Goal: Information Seeking & Learning: Learn about a topic

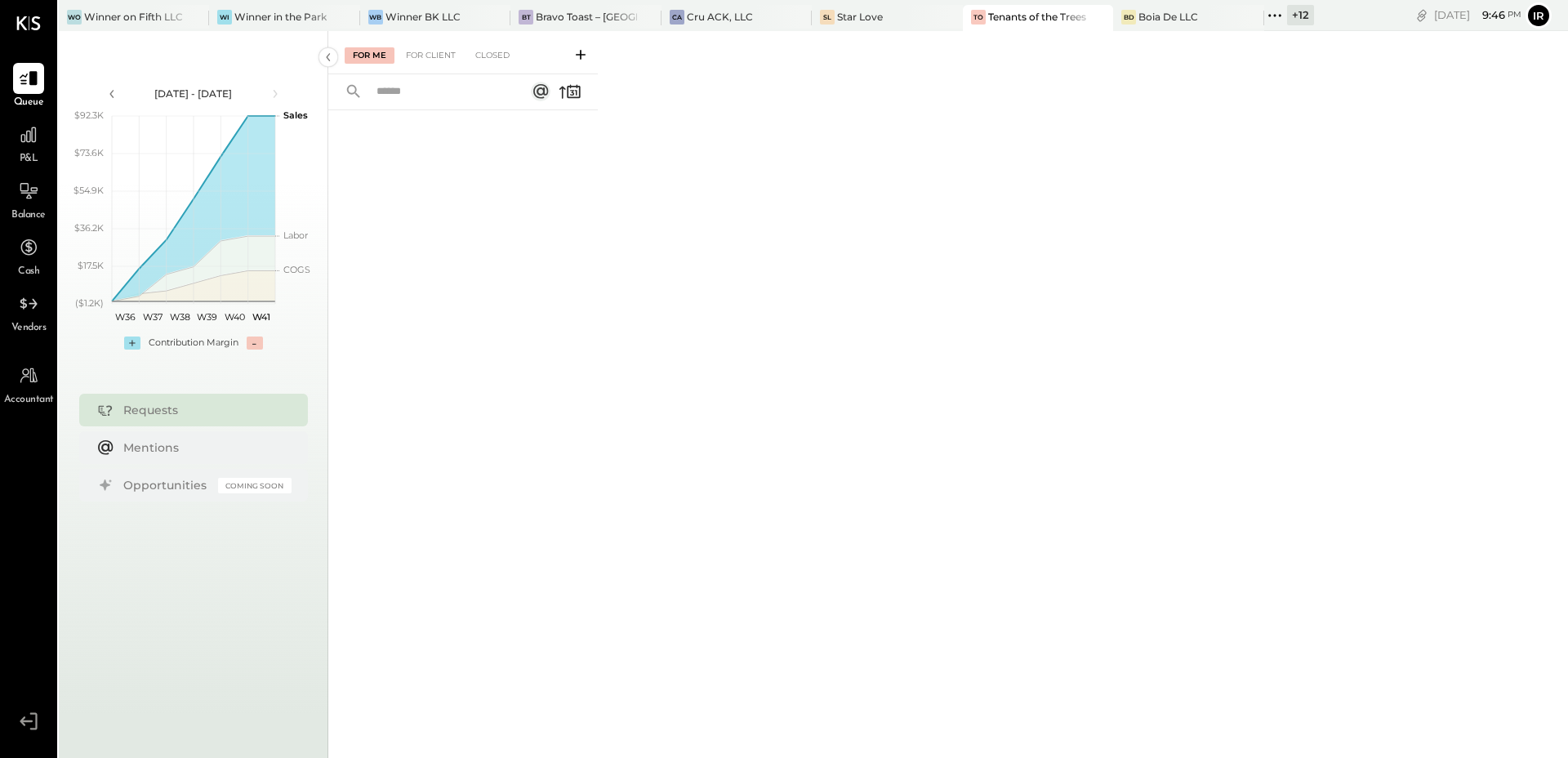
click at [1265, 18] on icon at bounding box center [1275, 16] width 22 height 22
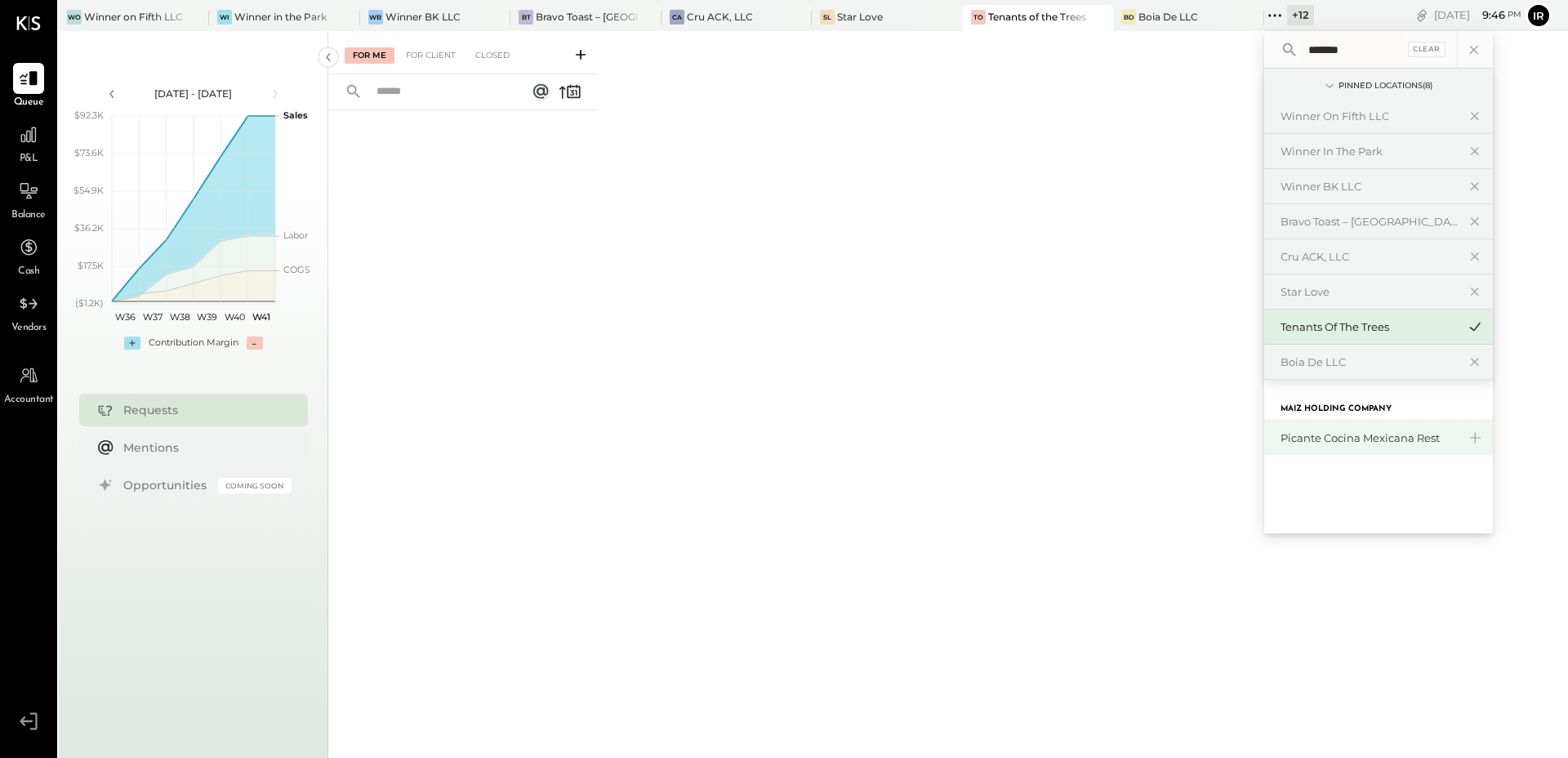
type input "*******"
click at [1308, 434] on div "Picante Cocina Mexicana Rest" at bounding box center [1368, 438] width 176 height 16
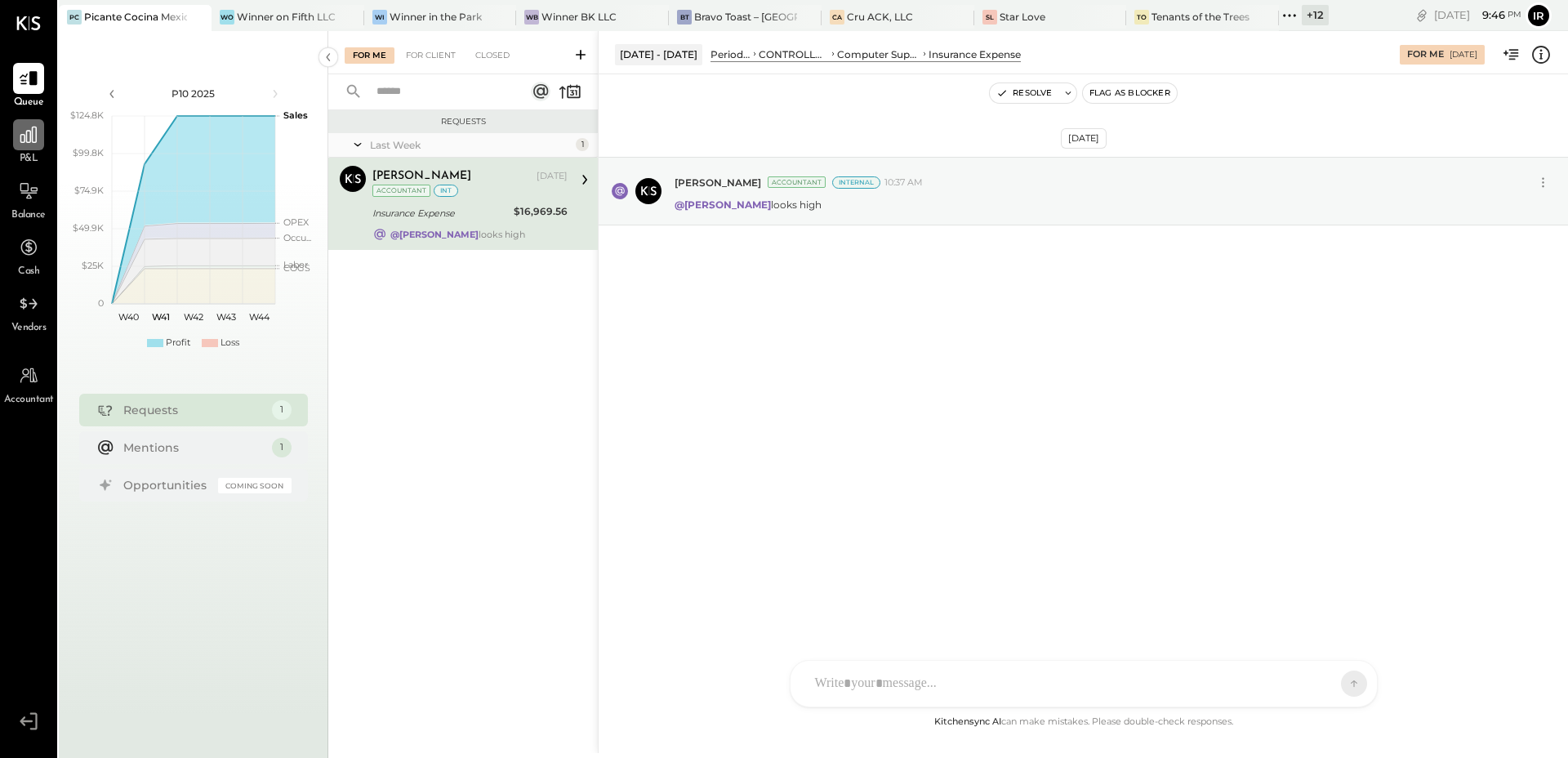
click at [32, 131] on icon at bounding box center [29, 135] width 16 height 16
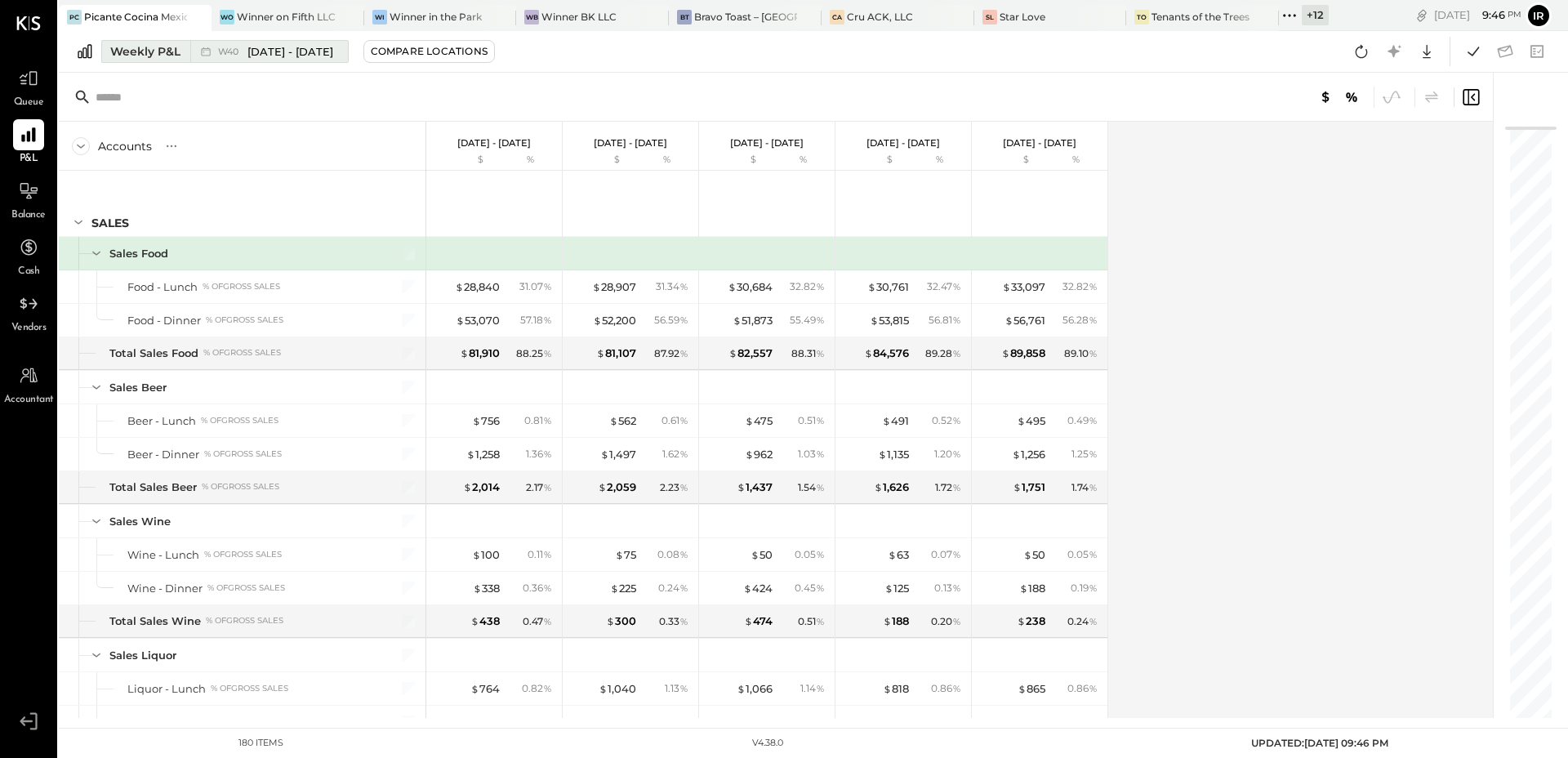
click at [233, 48] on span "W40" at bounding box center [230, 52] width 25 height 9
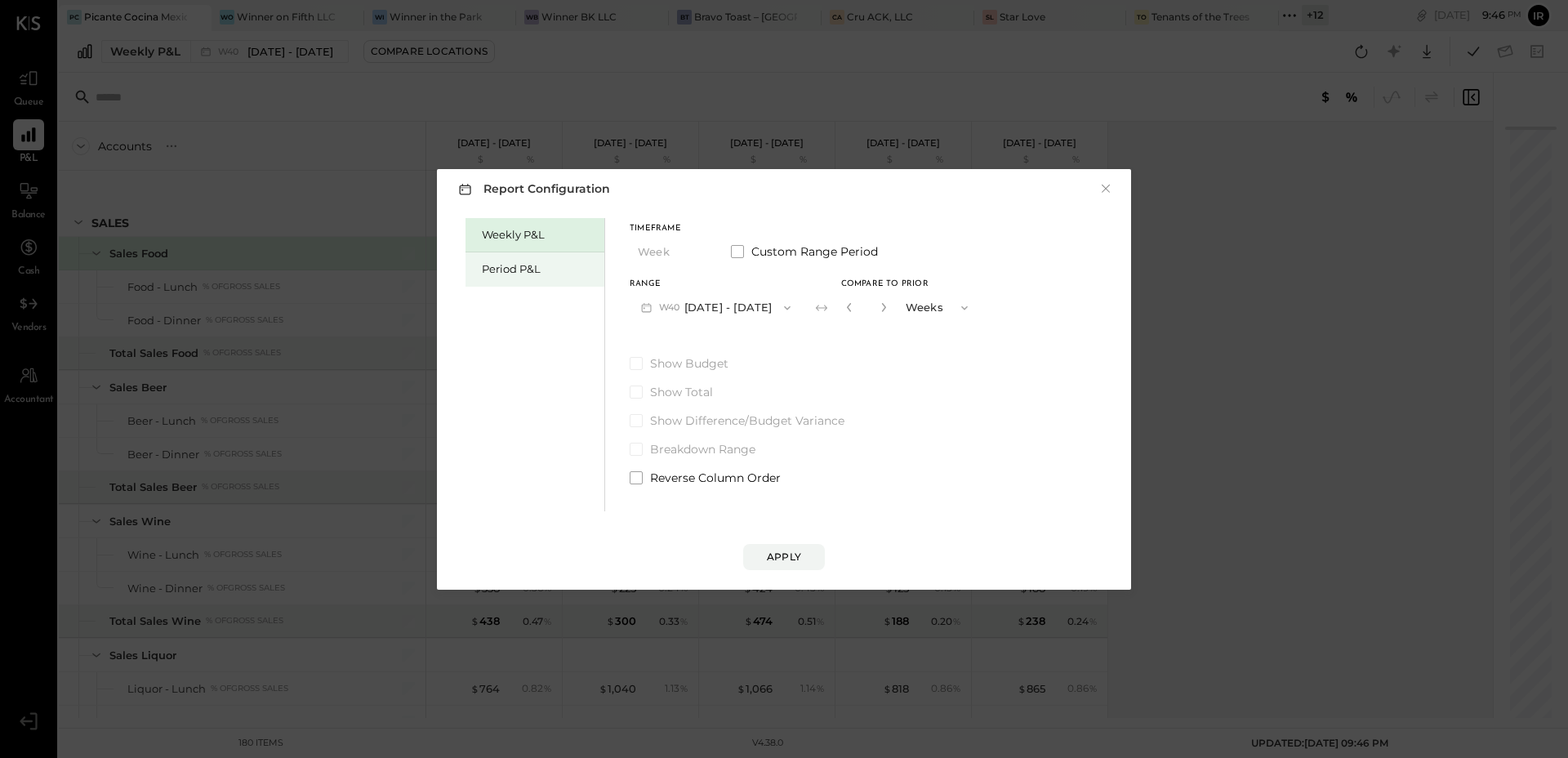
click at [488, 262] on div "Period P&L" at bounding box center [539, 270] width 114 height 16
click at [765, 311] on button "P10 [DATE] - [DATE]" at bounding box center [714, 307] width 168 height 30
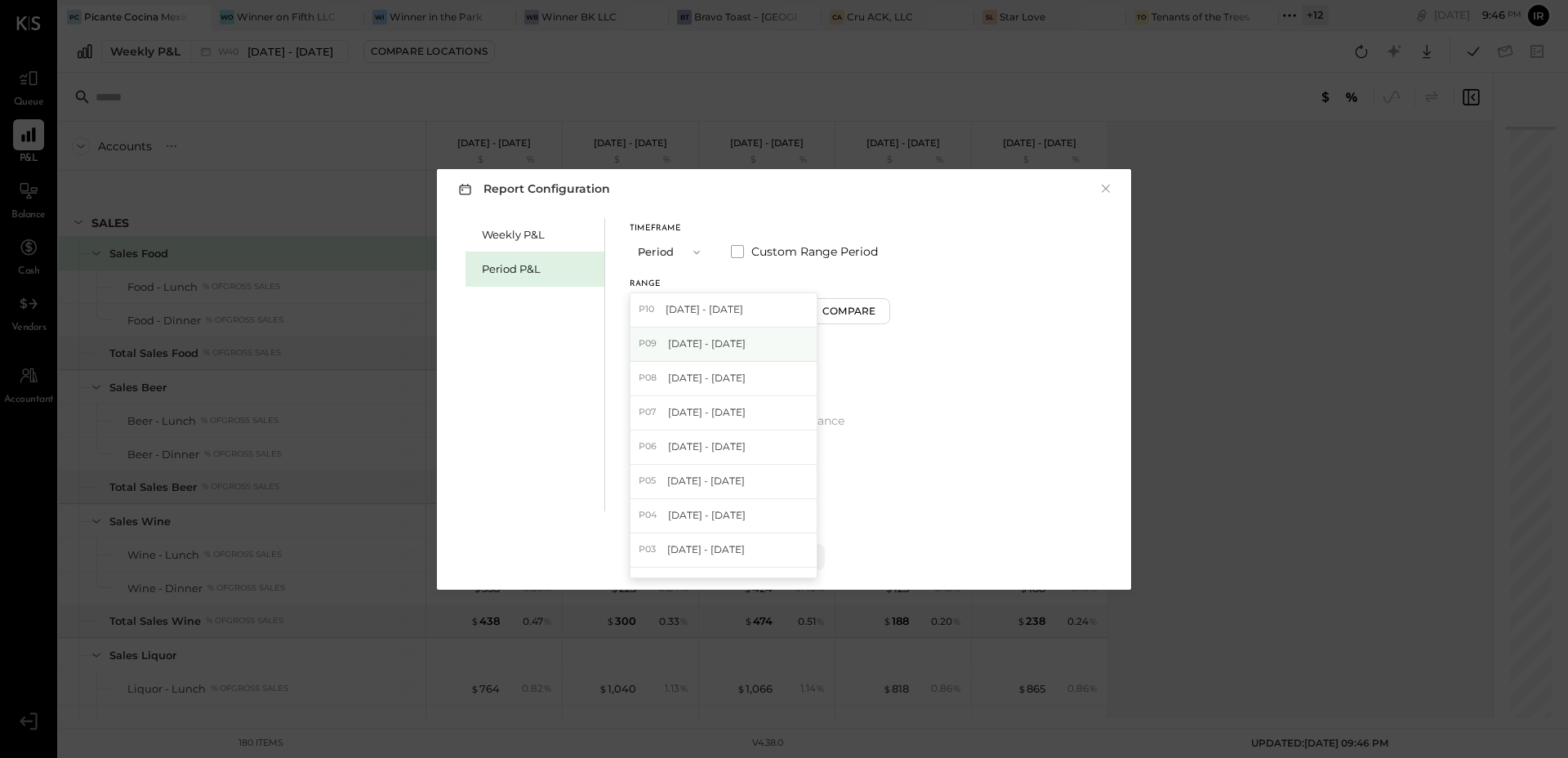
click at [733, 338] on span "[DATE] - [DATE]" at bounding box center [707, 344] width 78 height 14
click at [858, 322] on button "Compare" at bounding box center [852, 311] width 82 height 26
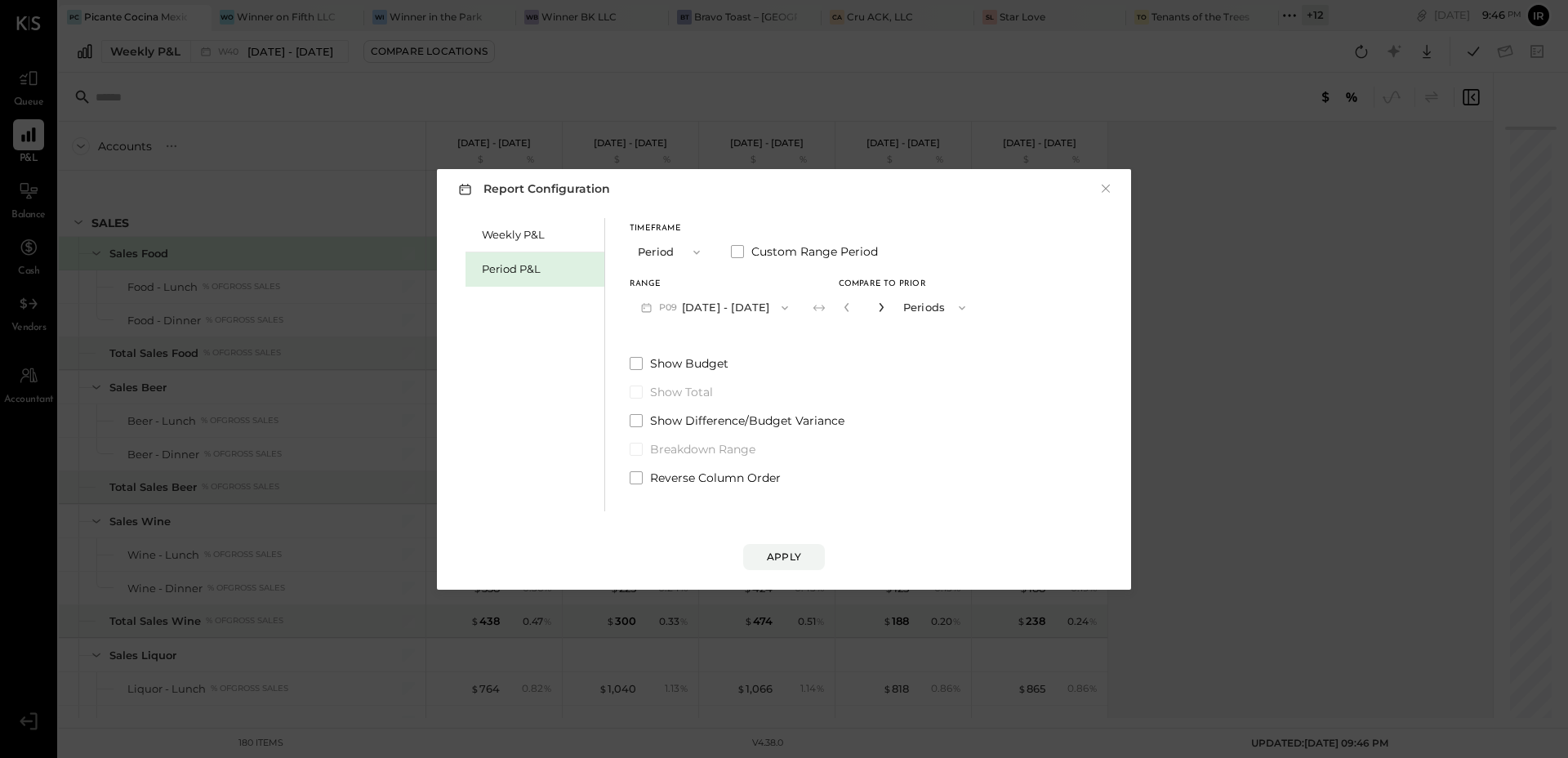
click at [879, 307] on icon "button" at bounding box center [880, 307] width 10 height 10
type input "*"
click at [773, 545] on button "Apply" at bounding box center [784, 557] width 82 height 26
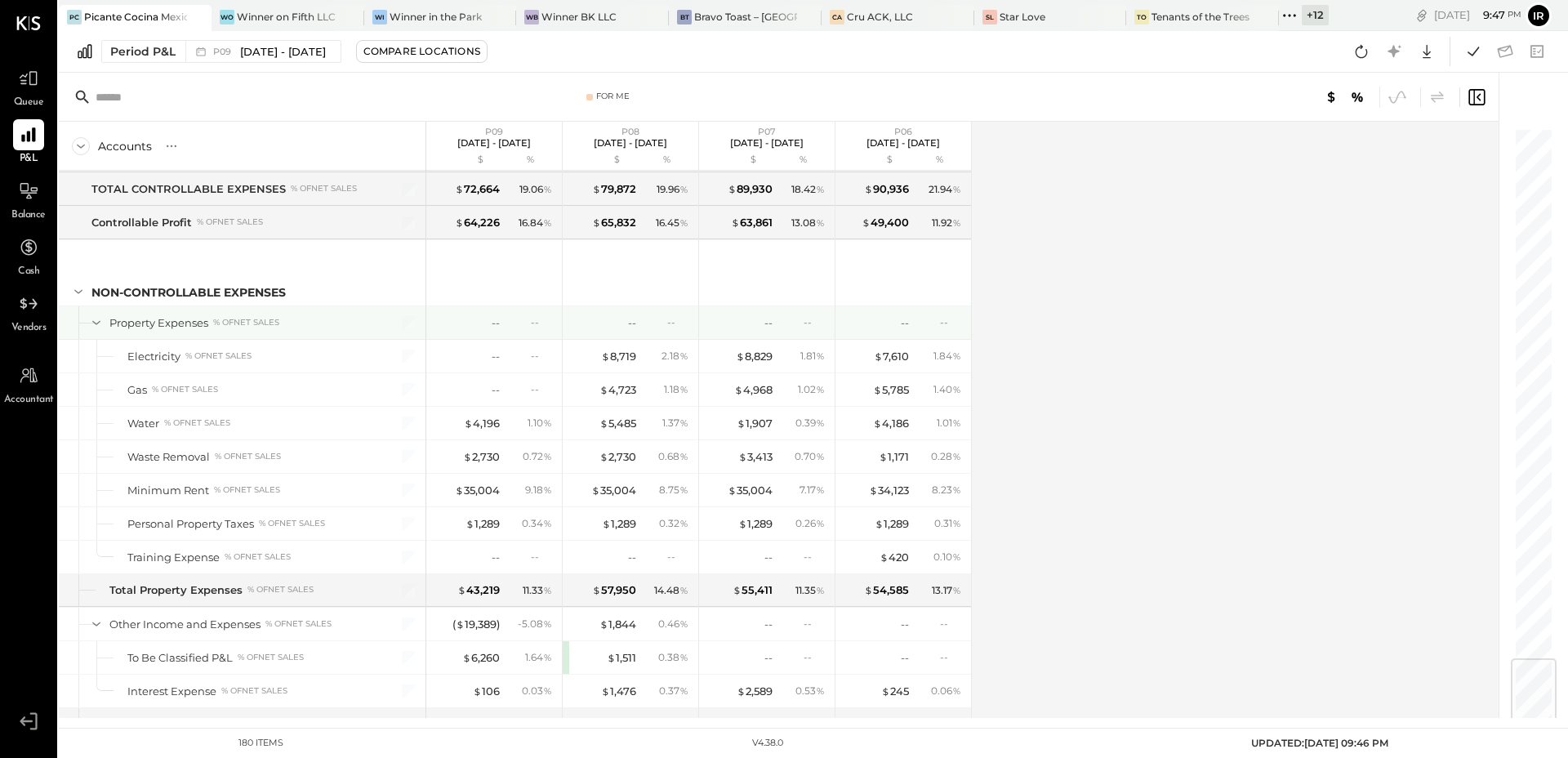
scroll to position [4481, 0]
click at [1361, 49] on icon at bounding box center [1362, 51] width 22 height 22
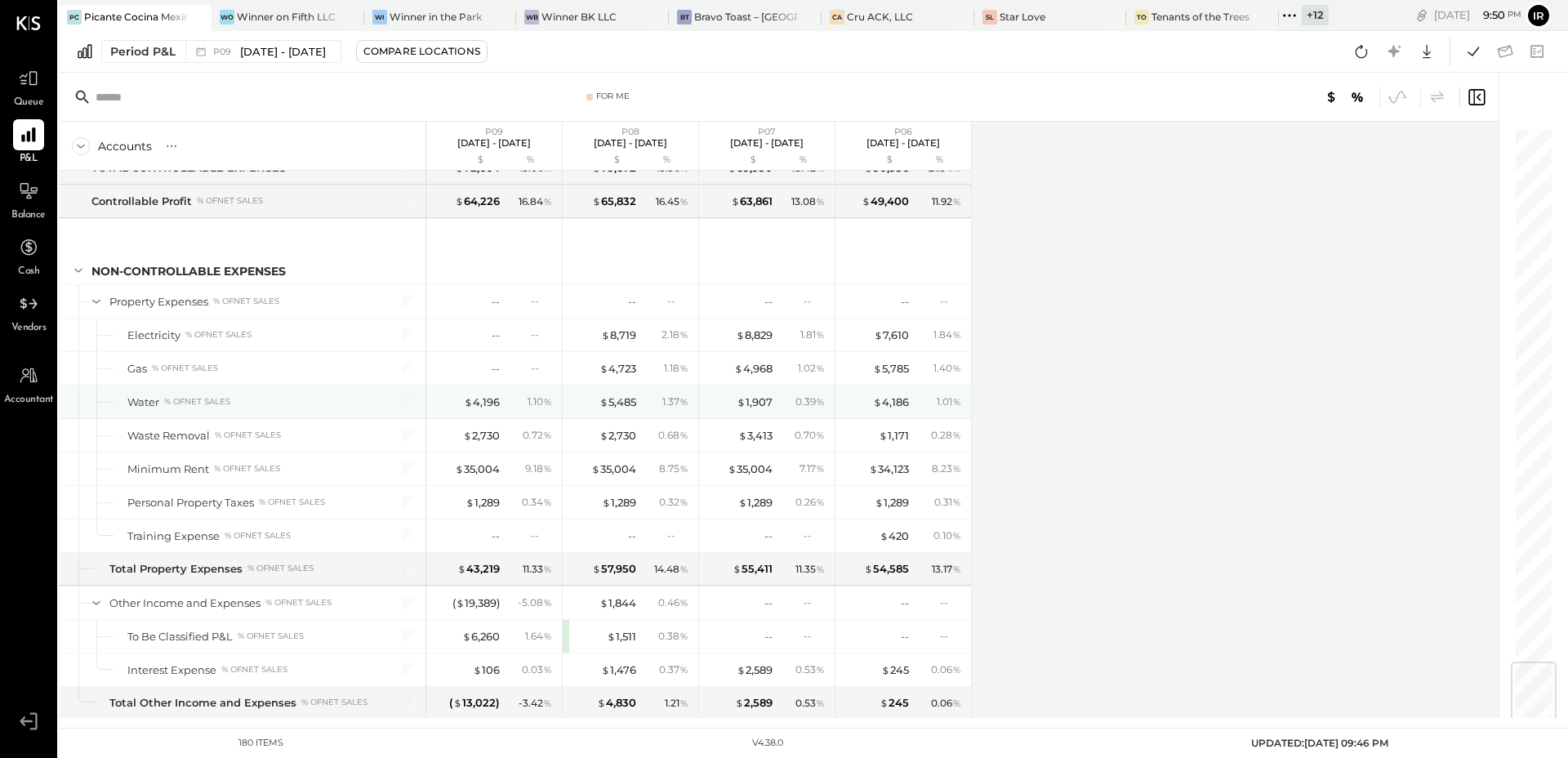
scroll to position [4471, 0]
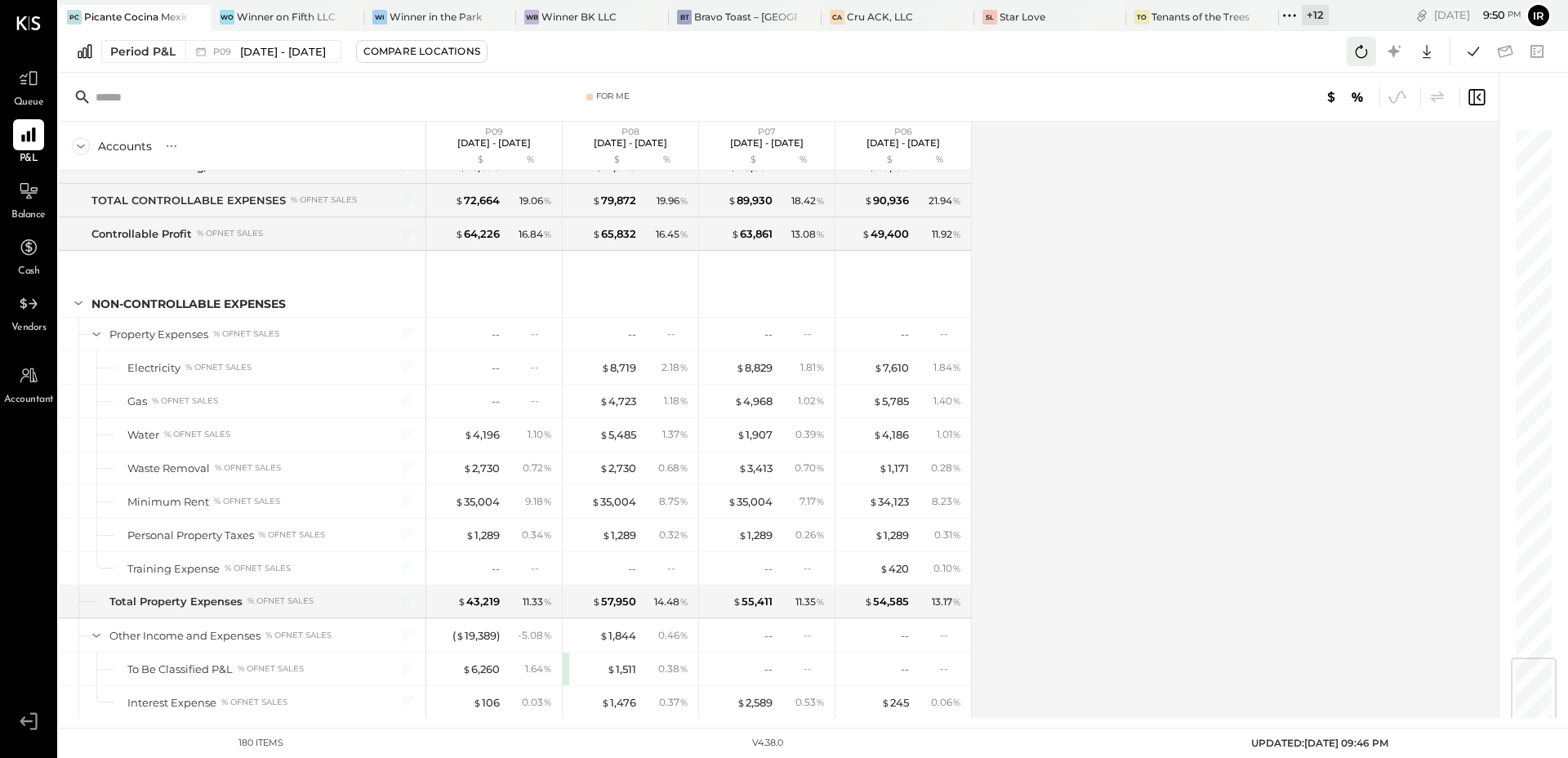
click at [1365, 46] on icon at bounding box center [1362, 51] width 22 height 22
